Goal: Information Seeking & Learning: Learn about a topic

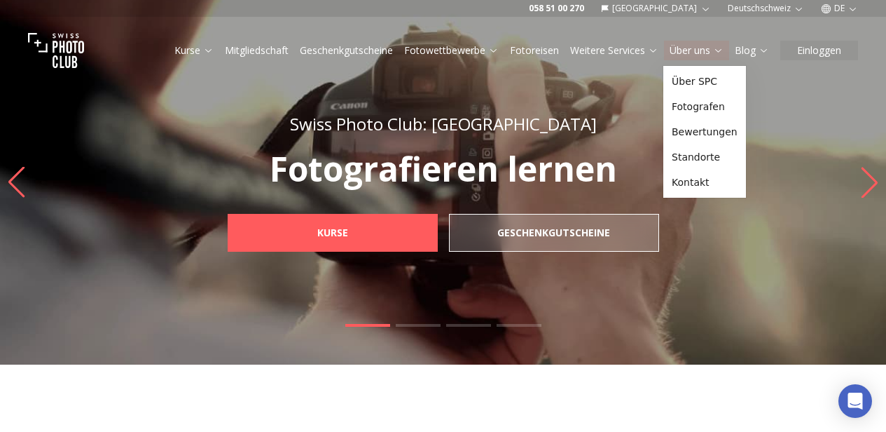
click at [721, 53] on icon at bounding box center [718, 50] width 11 height 11
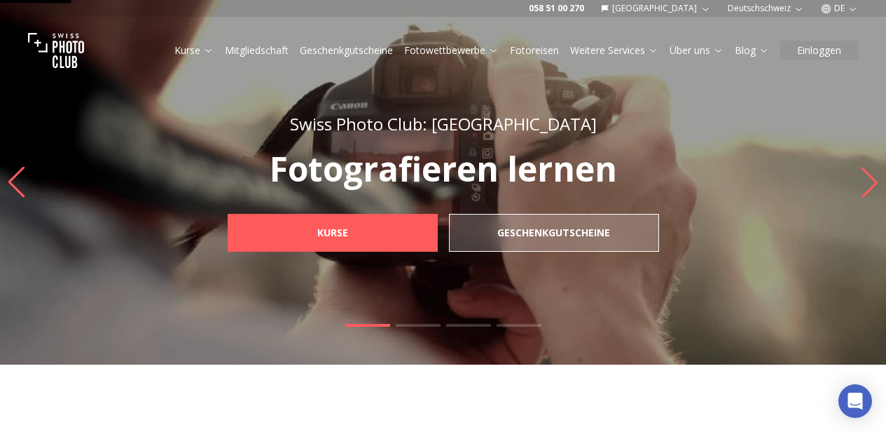
click at [720, 55] on icon at bounding box center [718, 50] width 11 height 11
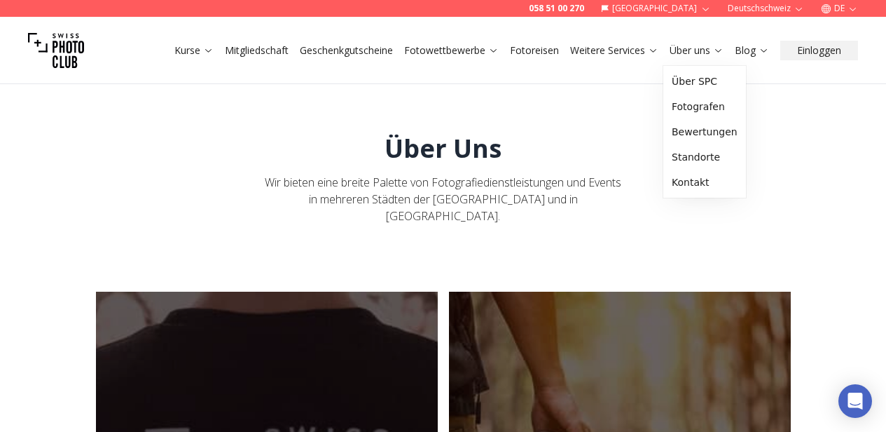
click at [719, 54] on icon at bounding box center [718, 50] width 11 height 11
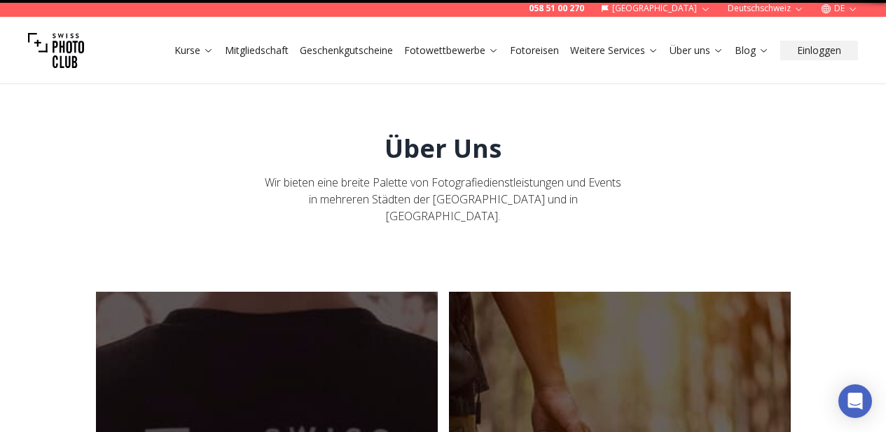
click at [719, 54] on icon at bounding box center [718, 50] width 11 height 11
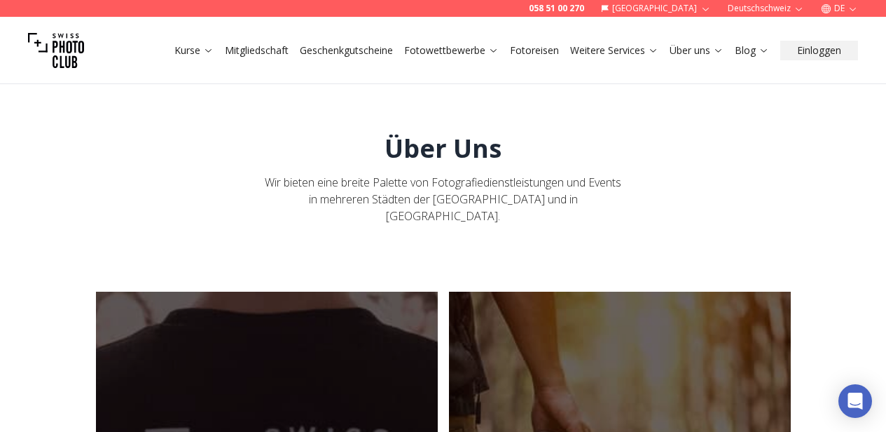
click at [719, 57] on link "Über uns" at bounding box center [697, 50] width 54 height 14
click at [717, 54] on icon at bounding box center [718, 50] width 11 height 11
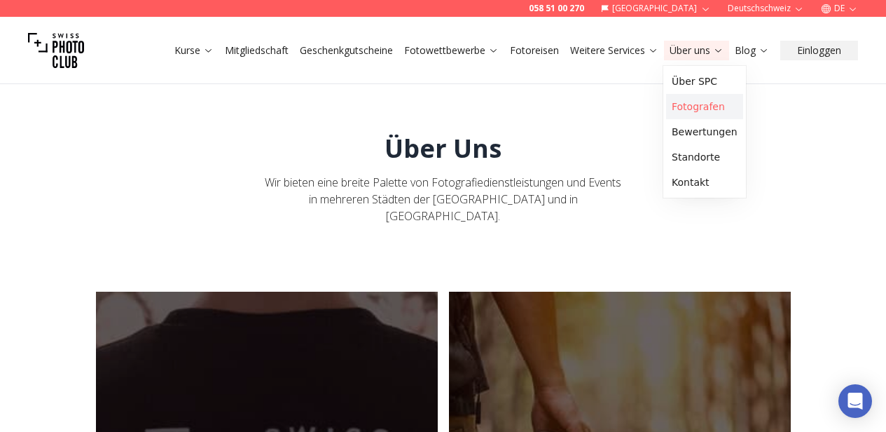
click at [700, 109] on link "Fotografen" at bounding box center [704, 106] width 77 height 25
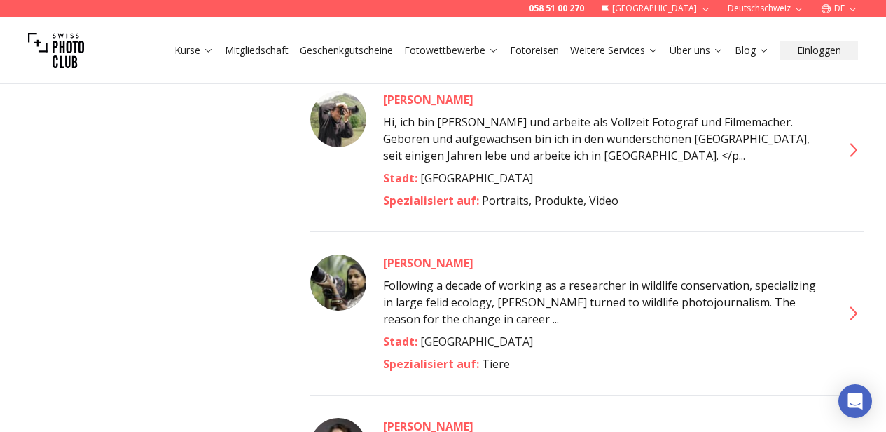
scroll to position [3392, 0]
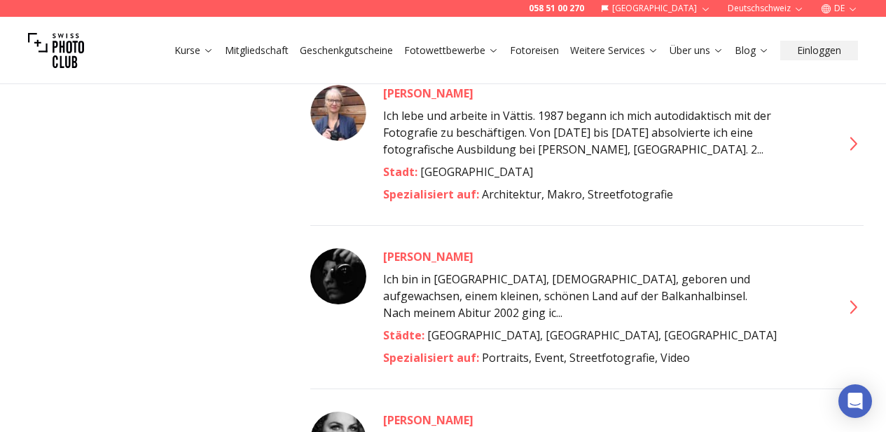
click at [343, 411] on img at bounding box center [338, 439] width 56 height 56
click at [417, 411] on div "[PERSON_NAME]" at bounding box center [603, 419] width 441 height 17
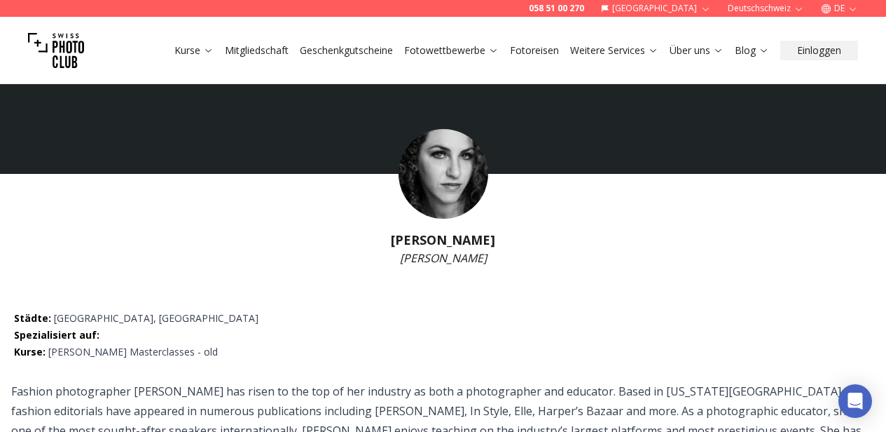
click at [455, 189] on img at bounding box center [444, 174] width 90 height 90
click at [455, 188] on img at bounding box center [444, 174] width 90 height 90
